Goal: Information Seeking & Learning: Learn about a topic

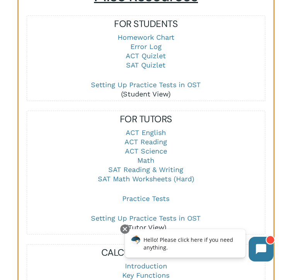
scroll to position [960, 0]
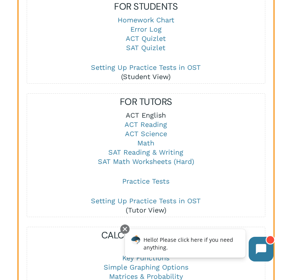
click at [150, 111] on link "ACT English" at bounding box center [146, 115] width 40 height 8
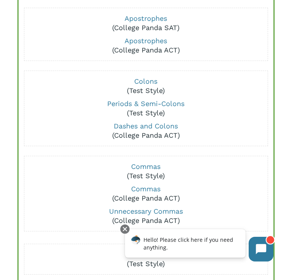
scroll to position [233, 0]
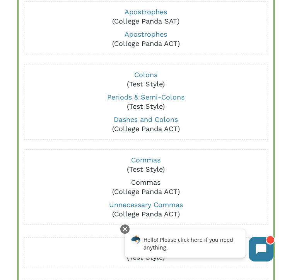
click at [148, 181] on link "Commas" at bounding box center [145, 182] width 29 height 8
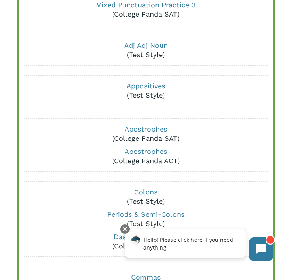
scroll to position [39, 0]
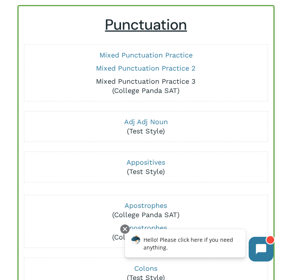
click at [137, 81] on link "Mixed Punctuation Practice 3" at bounding box center [146, 81] width 100 height 8
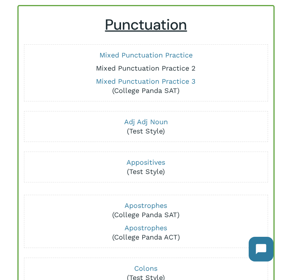
click at [113, 68] on link "Mixed Punctuation Practice 2" at bounding box center [146, 68] width 100 height 8
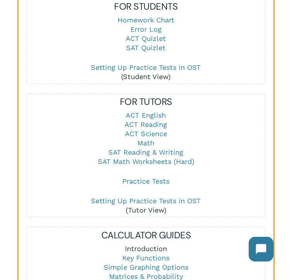
scroll to position [978, 0]
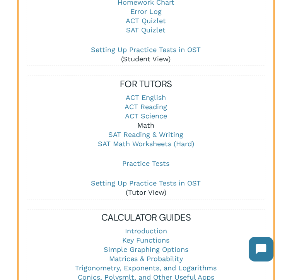
click at [146, 121] on link "Math" at bounding box center [145, 125] width 17 height 8
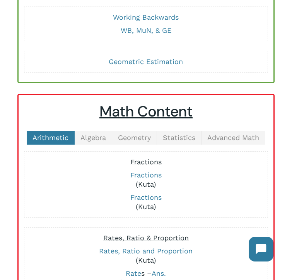
scroll to position [175, 0]
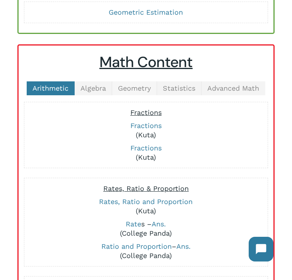
click at [149, 85] on span "Geometry" at bounding box center [134, 88] width 33 height 8
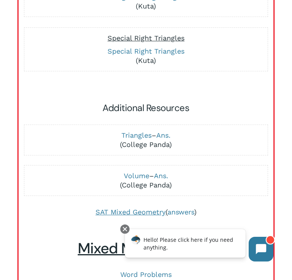
scroll to position [802, 0]
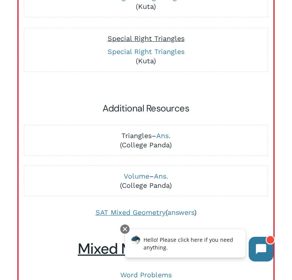
click at [134, 137] on link "Triangles" at bounding box center [136, 136] width 30 height 8
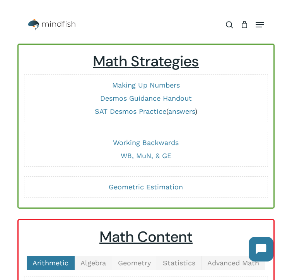
click at [138, 266] on span "Geometry" at bounding box center [134, 263] width 33 height 8
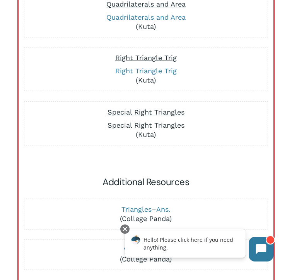
scroll to position [785, 0]
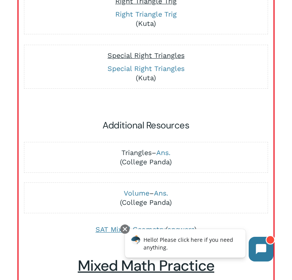
click at [134, 153] on link "Triangles" at bounding box center [136, 153] width 30 height 8
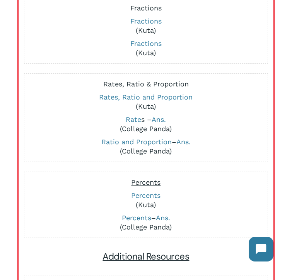
scroll to position [194, 0]
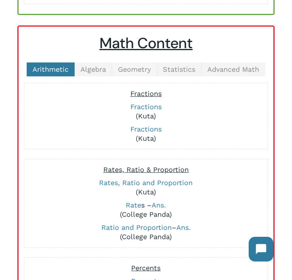
click at [138, 69] on span "Geometry" at bounding box center [134, 69] width 33 height 8
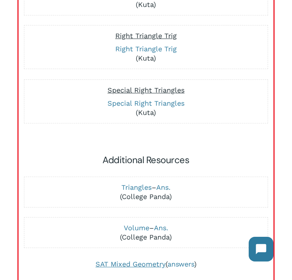
scroll to position [761, 0]
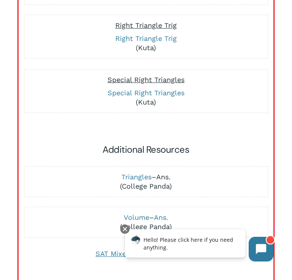
click at [166, 177] on link "Ans." at bounding box center [163, 177] width 14 height 8
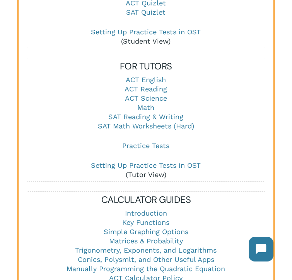
scroll to position [1014, 0]
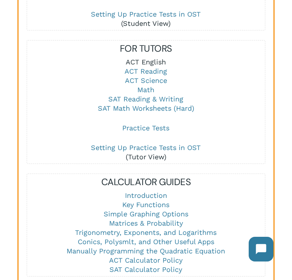
click at [148, 58] on link "ACT English" at bounding box center [146, 62] width 40 height 8
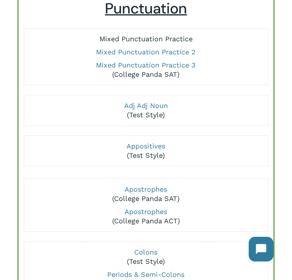
scroll to position [5, 0]
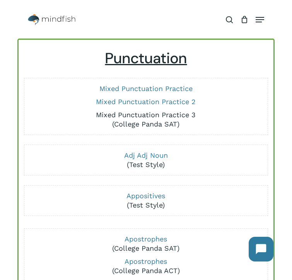
click at [146, 116] on link "Mixed Punctuation Practice 3" at bounding box center [146, 115] width 100 height 8
click at [138, 100] on link "Mixed Punctuation Practice 2" at bounding box center [146, 102] width 100 height 8
